Goal: Check status: Check status

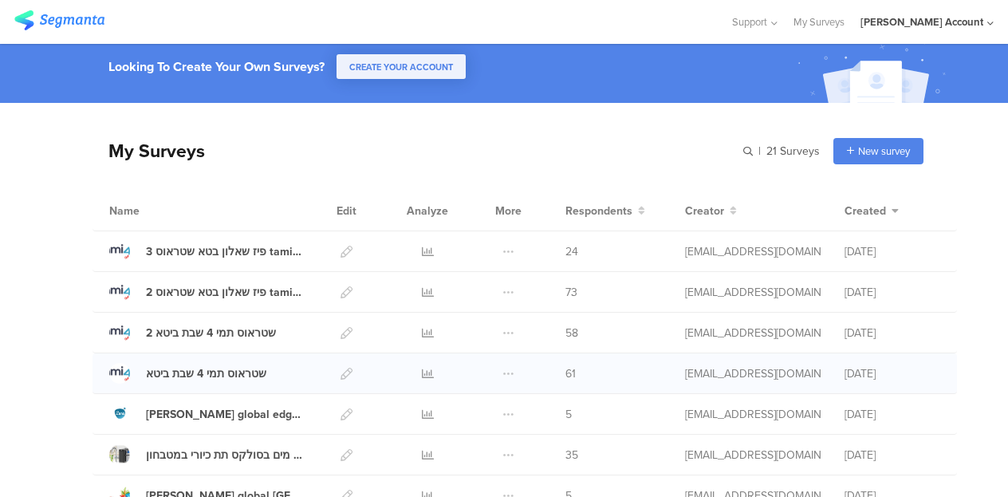
scroll to position [80, 0]
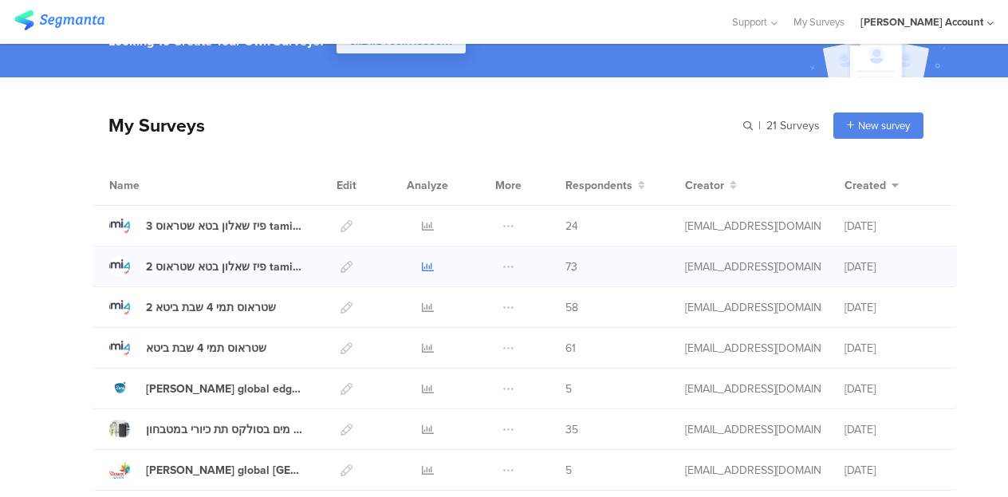
click at [422, 269] on icon at bounding box center [428, 267] width 12 height 12
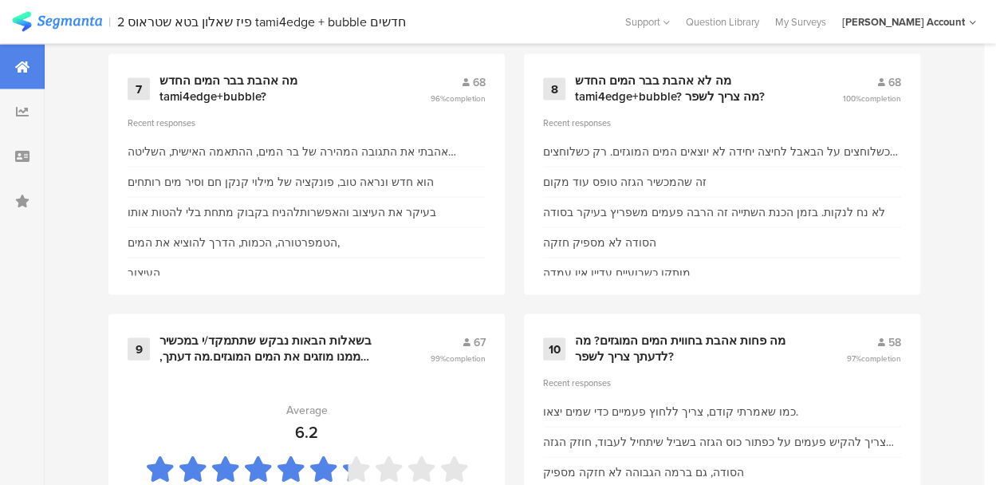
scroll to position [1516, 0]
